Goal: Task Accomplishment & Management: Manage account settings

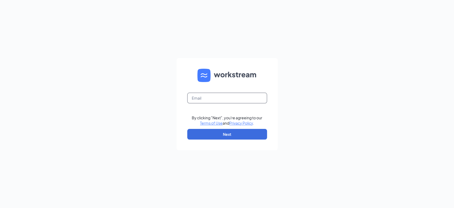
click at [228, 97] on input "text" at bounding box center [227, 98] width 80 height 11
type input "[PERSON_NAME][EMAIL_ADDRESS][PERSON_NAME][DOMAIN_NAME]"
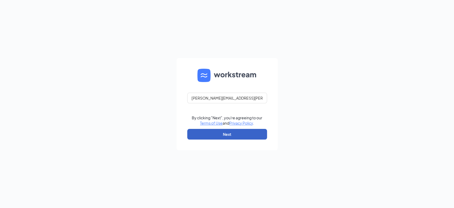
click at [225, 138] on button "Next" at bounding box center [227, 134] width 80 height 11
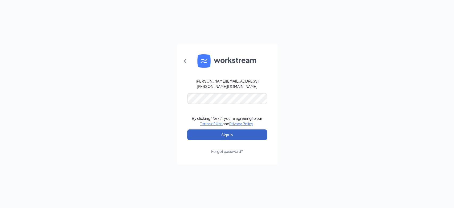
click at [230, 131] on button "Sign In" at bounding box center [227, 134] width 80 height 11
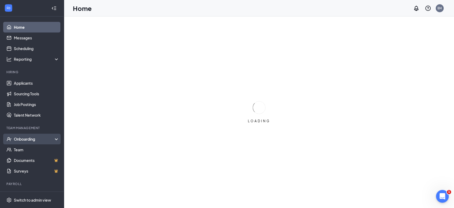
click at [27, 139] on div "Onboarding" at bounding box center [34, 138] width 41 height 5
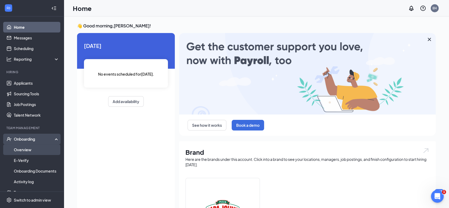
click at [25, 150] on link "Overview" at bounding box center [36, 149] width 45 height 11
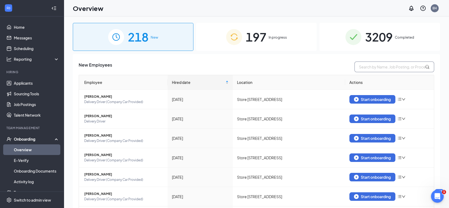
click at [379, 64] on input "text" at bounding box center [395, 66] width 80 height 11
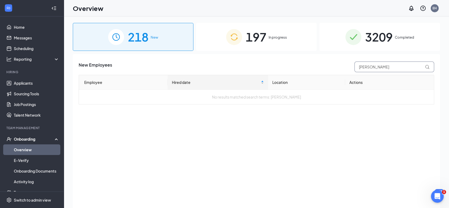
click at [371, 68] on input "Noah Bratcher" at bounding box center [395, 66] width 80 height 11
click at [370, 69] on input "Noah Bratcher" at bounding box center [395, 66] width 80 height 11
type input "Bratcher"
click at [385, 40] on span "3209" at bounding box center [379, 37] width 28 height 18
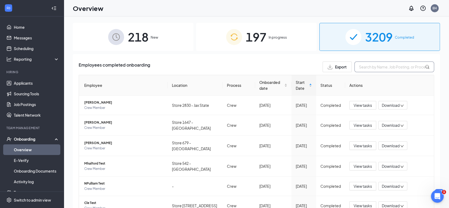
click at [385, 67] on input "text" at bounding box center [395, 66] width 80 height 11
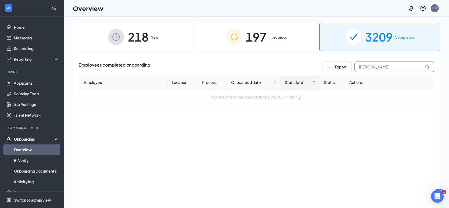
click at [370, 68] on input "Noah Bratcher" at bounding box center [395, 66] width 80 height 11
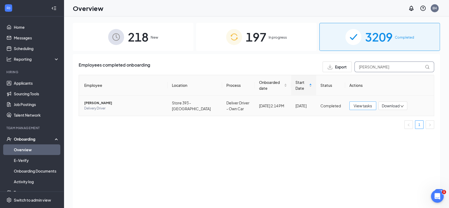
type input "Bratcher"
click at [361, 106] on span "View tasks" at bounding box center [363, 106] width 18 height 6
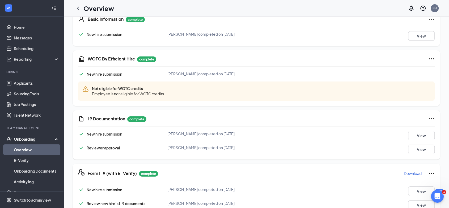
scroll to position [148, 0]
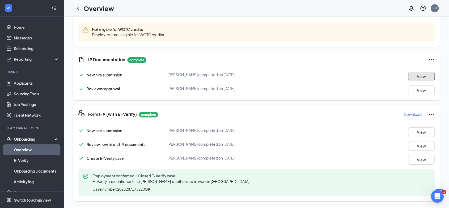
click at [412, 78] on button "View" at bounding box center [421, 77] width 27 height 10
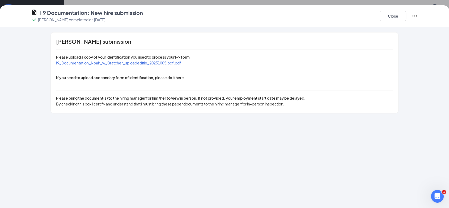
click at [162, 62] on span "I9_Documentation_Noah_w_Bratcher_uploadedfile_20251005.pdf.pdf" at bounding box center [118, 62] width 125 height 5
click at [390, 14] on button "Close" at bounding box center [393, 16] width 27 height 11
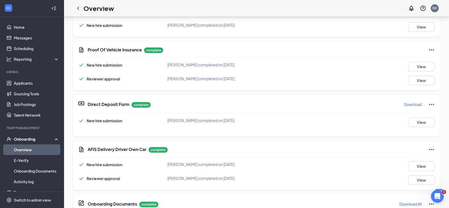
scroll to position [207, 0]
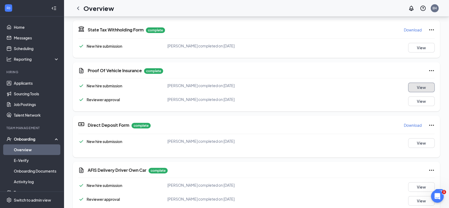
click at [412, 86] on button "View" at bounding box center [421, 87] width 27 height 10
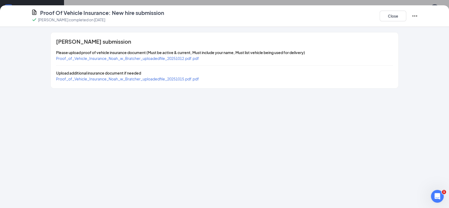
click at [155, 58] on span "Proof_of_Vehicle_Insurance_Noah_w_Bratcher_uploadedfile_20251012.pdf.pdf" at bounding box center [127, 58] width 143 height 5
click at [145, 77] on span "Proof_of_Vehicle_Insurance_Noah_w_Bratcher_uploadedfile_20251015.pdf.pdf" at bounding box center [127, 78] width 143 height 5
click at [396, 15] on button "Close" at bounding box center [393, 16] width 27 height 11
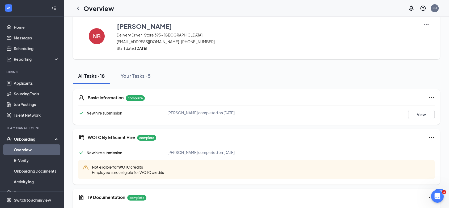
scroll to position [0, 0]
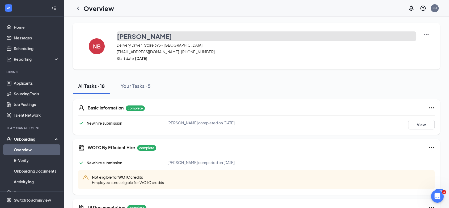
click at [157, 38] on h3 "Noah Bratcher" at bounding box center [144, 36] width 55 height 9
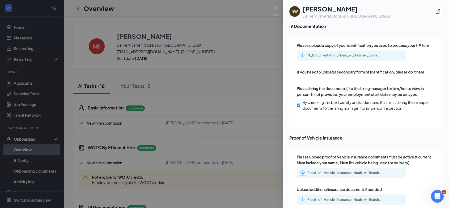
scroll to position [827, 0]
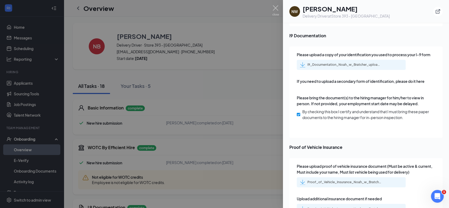
click at [348, 62] on div "I9_Documentation_Noah_w_Bratcher_uploadedfile_20251005.pdf.pdf" at bounding box center [341, 64] width 82 height 5
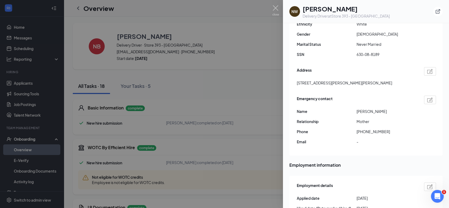
scroll to position [0, 0]
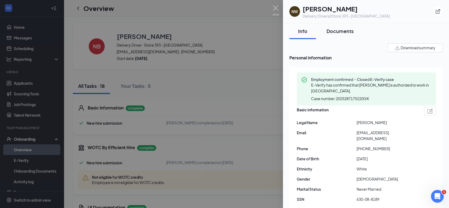
click at [342, 31] on div "Documents" at bounding box center [340, 31] width 27 height 7
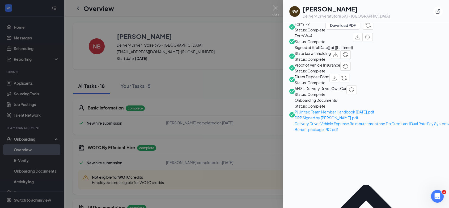
scroll to position [236, 0]
click at [276, 7] on img at bounding box center [275, 10] width 7 height 10
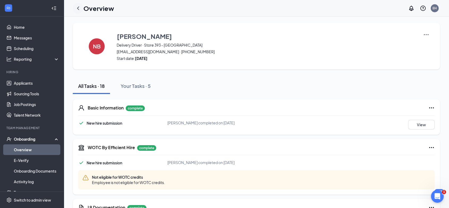
click at [79, 9] on icon "ChevronLeft" at bounding box center [78, 7] width 2 height 3
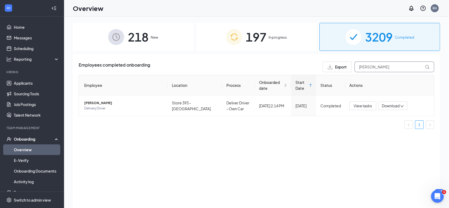
click at [382, 66] on input "Bratcher" at bounding box center [395, 66] width 80 height 11
type input "B"
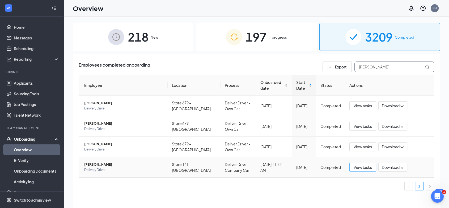
type input "Cowart"
click at [366, 167] on span "View tasks" at bounding box center [363, 167] width 18 height 6
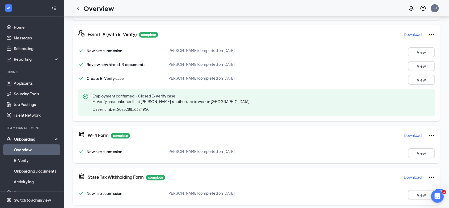
scroll to position [36, 0]
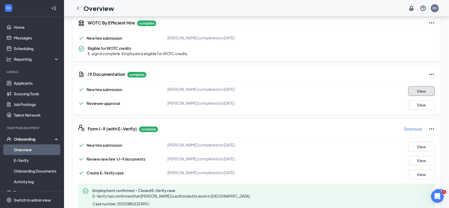
click at [415, 96] on button "View" at bounding box center [421, 91] width 27 height 10
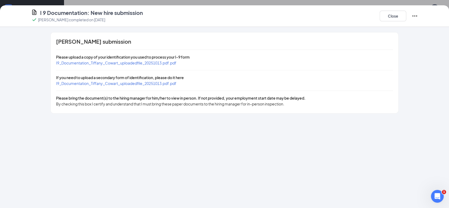
click at [157, 64] on span "I9_Documentation_Tiffany_Cowart_uploadedfile_20251013.pdf.pdf" at bounding box center [116, 62] width 120 height 5
click at [138, 83] on span "I9_Documentation_Tiffany_Cowart_uploadedfile_20251013.pdf.pdf" at bounding box center [116, 83] width 120 height 5
click at [398, 16] on button "Close" at bounding box center [393, 16] width 27 height 11
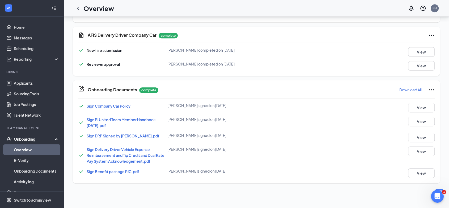
scroll to position [65, 0]
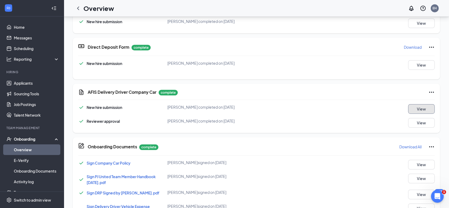
click at [419, 114] on button "View" at bounding box center [421, 109] width 27 height 10
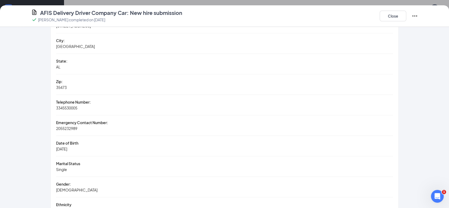
scroll to position [118, 0]
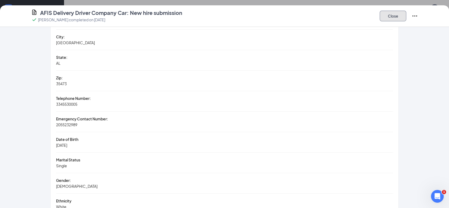
click at [398, 15] on button "Close" at bounding box center [393, 16] width 27 height 11
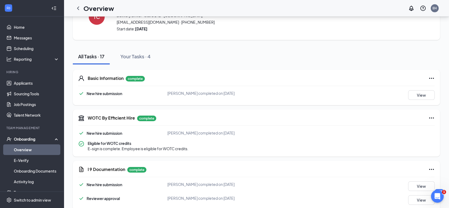
scroll to position [0, 0]
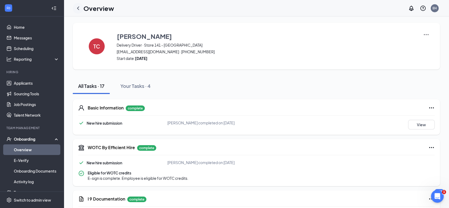
click at [77, 9] on icon "ChevronLeft" at bounding box center [78, 8] width 6 height 6
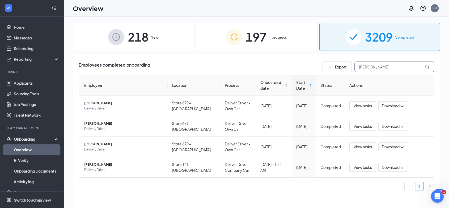
click at [379, 68] on input "Cowart" at bounding box center [395, 66] width 80 height 11
type input "C"
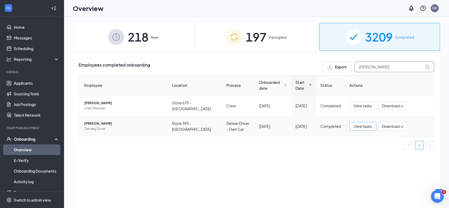
type input "Brayson"
click at [358, 128] on span "View tasks" at bounding box center [363, 126] width 18 height 6
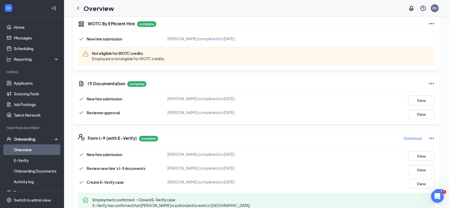
scroll to position [168, 0]
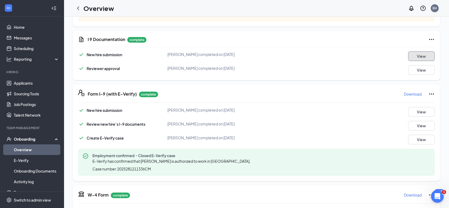
click at [421, 54] on button "View" at bounding box center [421, 56] width 27 height 10
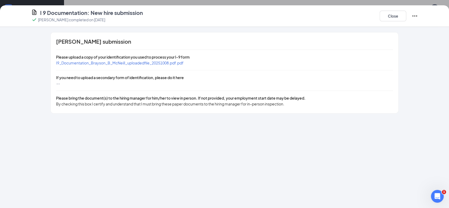
click at [178, 61] on span "I9_Documentation_Brayson_B_McNeill_uploadedfile_20251008.pdf.pdf" at bounding box center [120, 62] width 128 height 5
click at [392, 11] on button "Close" at bounding box center [393, 16] width 27 height 11
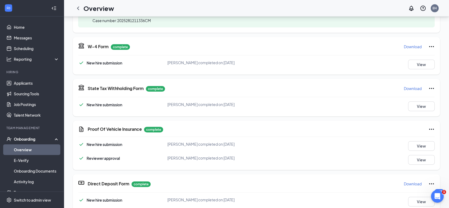
scroll to position [177, 0]
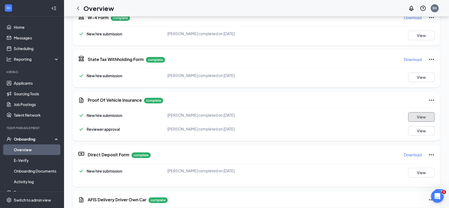
click at [415, 115] on button "View" at bounding box center [421, 117] width 27 height 10
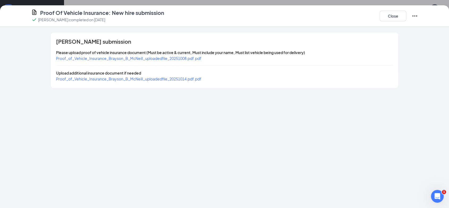
click at [192, 58] on span "Proof_of_Vehicle_Insurance_Brayson_B_McNeill_uploadedfile_20251008.pdf.pdf" at bounding box center [128, 58] width 145 height 5
click at [127, 79] on span "Proof_of_Vehicle_Insurance_Brayson_B_McNeill_uploadedfile_20251014.pdf.pdf" at bounding box center [128, 78] width 145 height 5
click at [397, 18] on button "Close" at bounding box center [393, 16] width 27 height 11
